Goal: Task Accomplishment & Management: Manage account settings

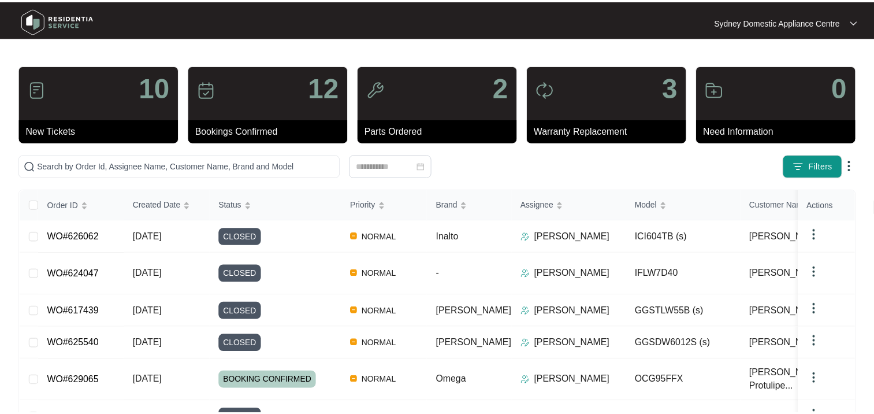
scroll to position [219, 0]
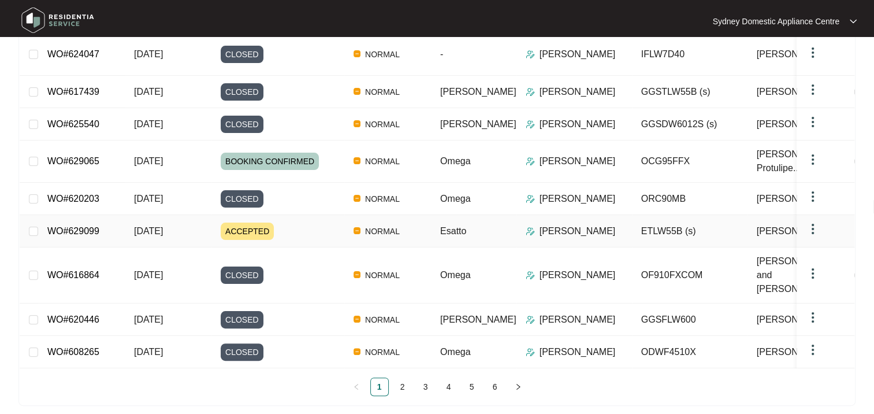
click at [294, 228] on div "ACCEPTED" at bounding box center [283, 231] width 124 height 17
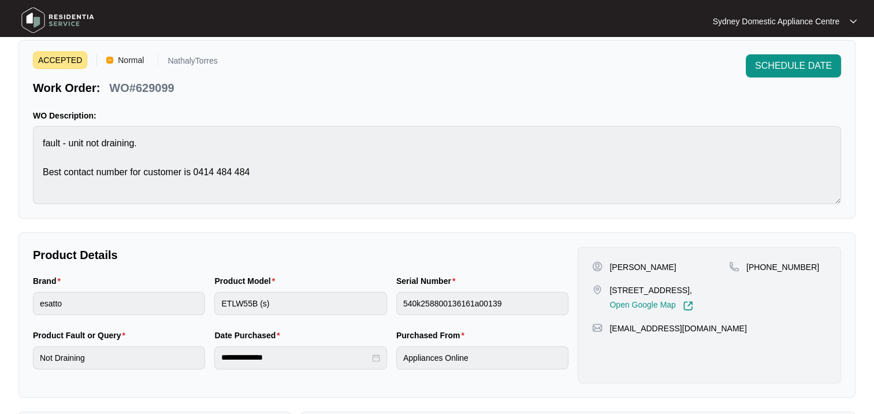
scroll to position [58, 0]
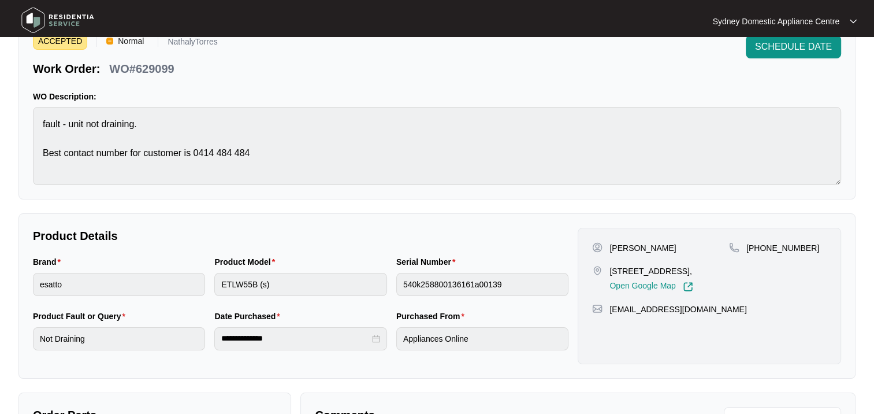
click at [779, 30] on div "Sydney Domestic Appliance Centre [GEOGRAPHIC_DATA]..." at bounding box center [437, 21] width 849 height 36
click at [779, 46] on span "SCHEDULE DATE" at bounding box center [793, 47] width 77 height 14
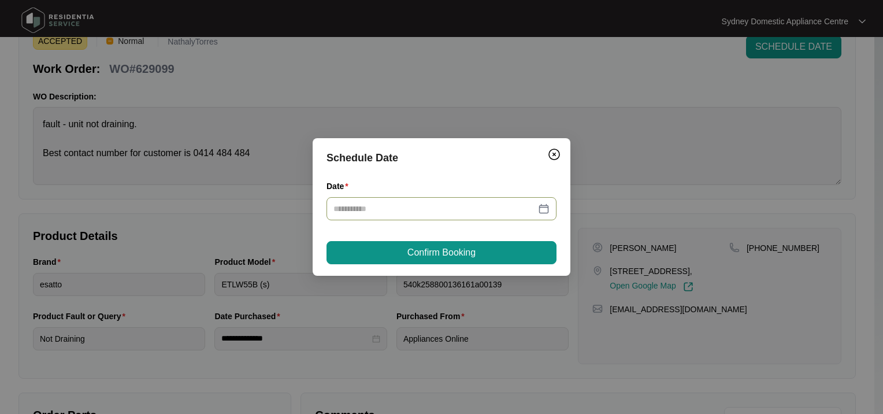
click at [442, 203] on input "Date" at bounding box center [434, 208] width 202 height 13
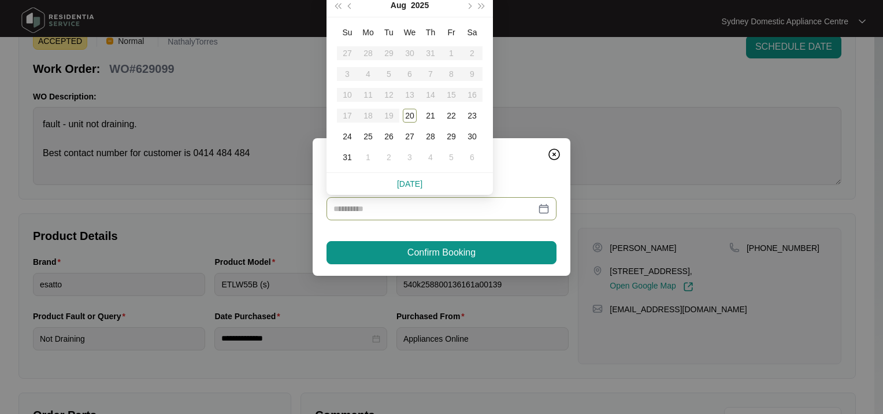
click at [367, 138] on div "25" at bounding box center [368, 136] width 14 height 14
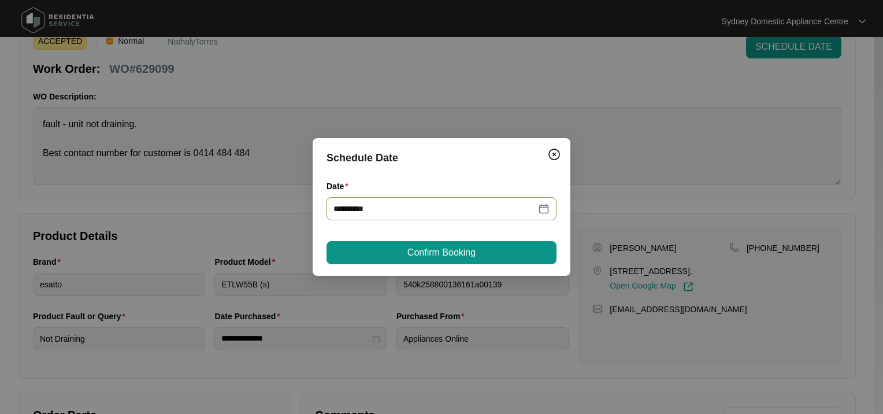
type input "**********"
click at [388, 253] on button "Confirm Booking" at bounding box center [442, 252] width 230 height 23
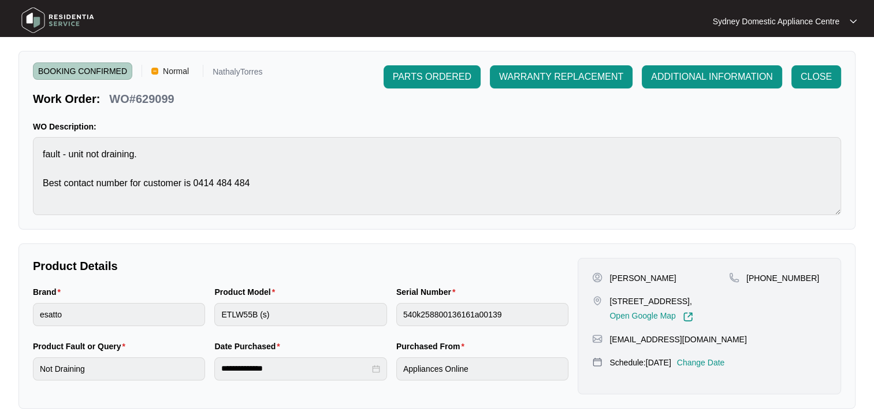
scroll to position [0, 0]
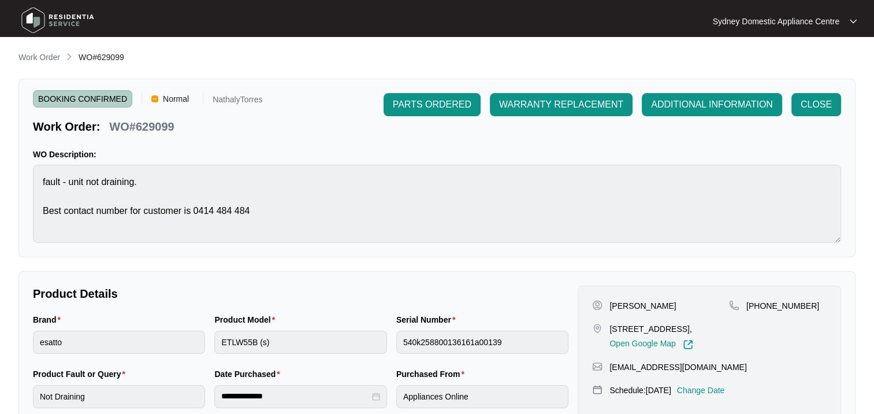
click at [32, 58] on p "Work Order" at bounding box center [39, 57] width 42 height 12
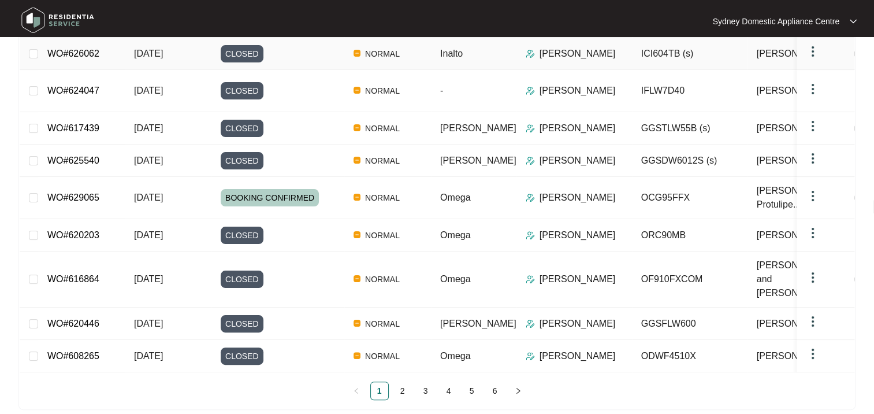
scroll to position [219, 0]
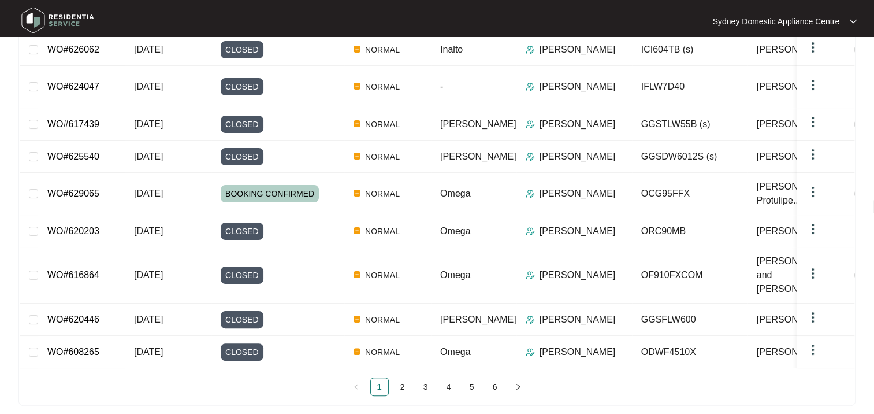
click at [399, 383] on link "2" at bounding box center [402, 386] width 17 height 17
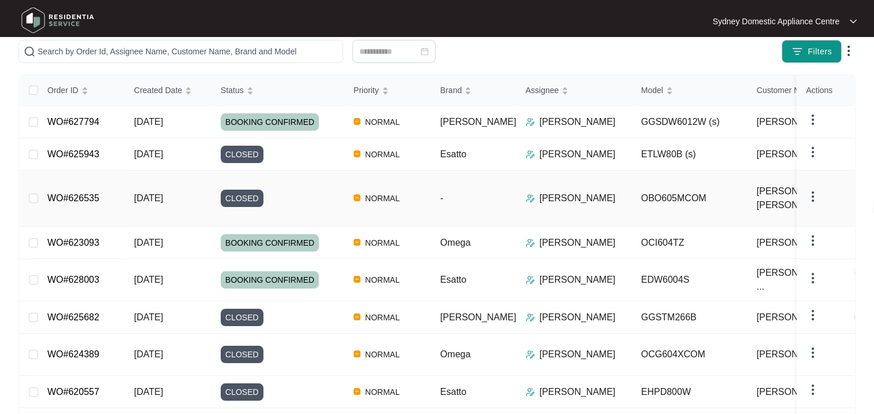
scroll to position [208, 0]
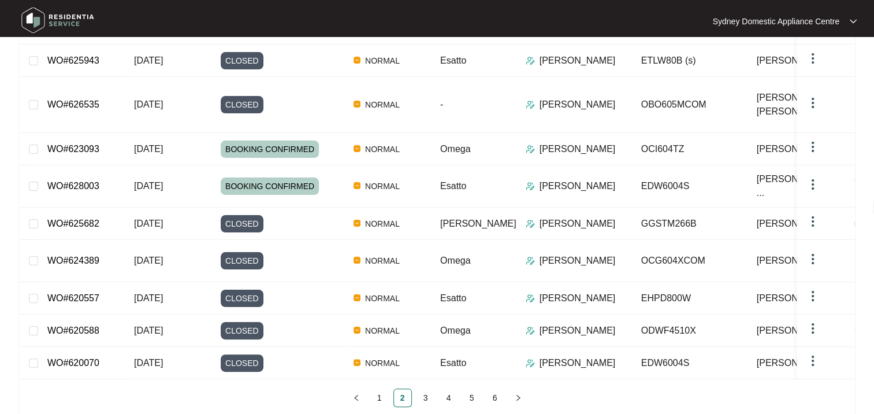
click at [425, 389] on link "3" at bounding box center [425, 397] width 17 height 17
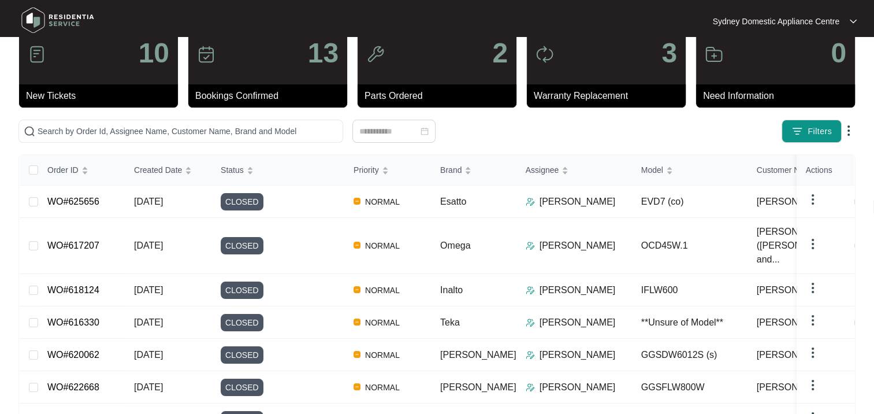
scroll to position [0, 0]
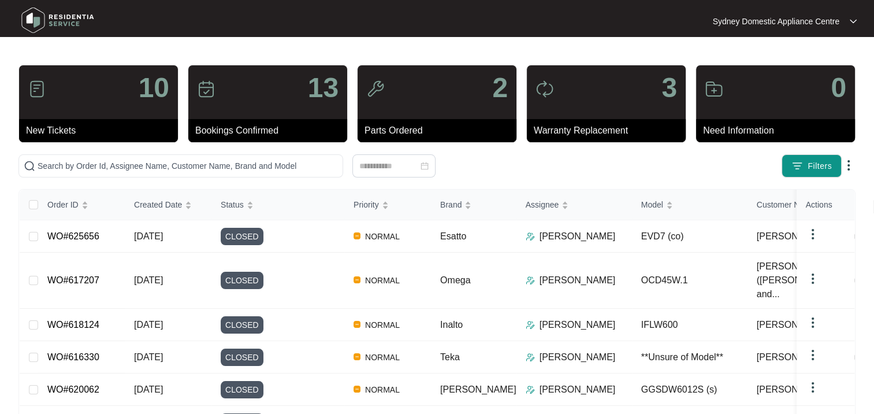
click at [71, 105] on div "10" at bounding box center [98, 92] width 159 height 54
